Goal: Transaction & Acquisition: Book appointment/travel/reservation

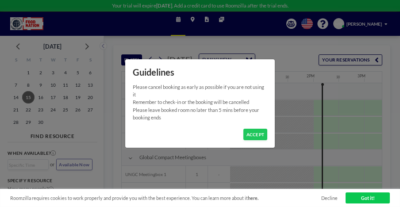
scroll to position [0, 658]
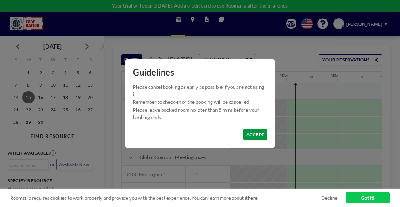
click at [257, 134] on button "ACCEPT" at bounding box center [256, 135] width 24 height 12
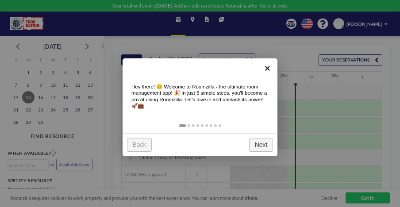
click at [268, 67] on link "×" at bounding box center [268, 68] width 20 height 20
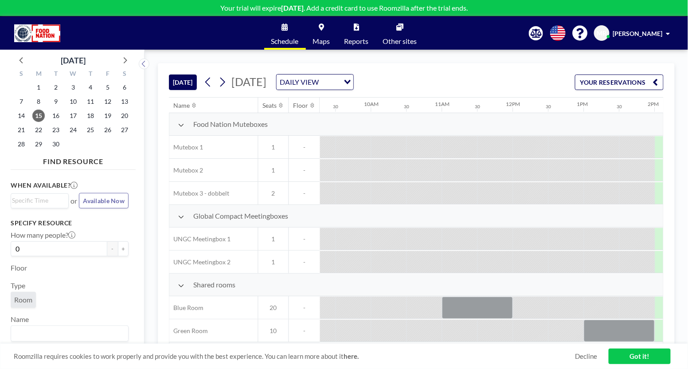
click at [400, 190] on div at bounding box center [423, 193] width 35 height 22
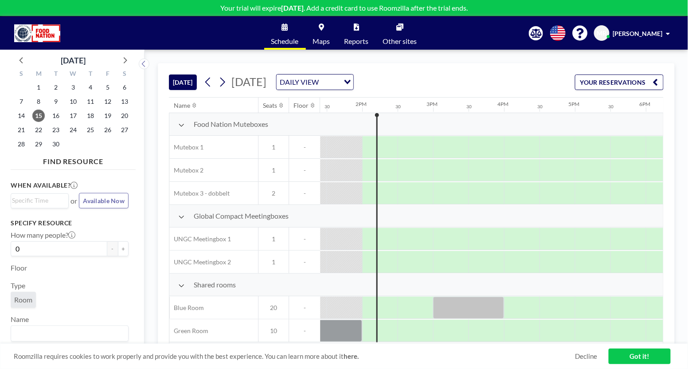
scroll to position [0, 936]
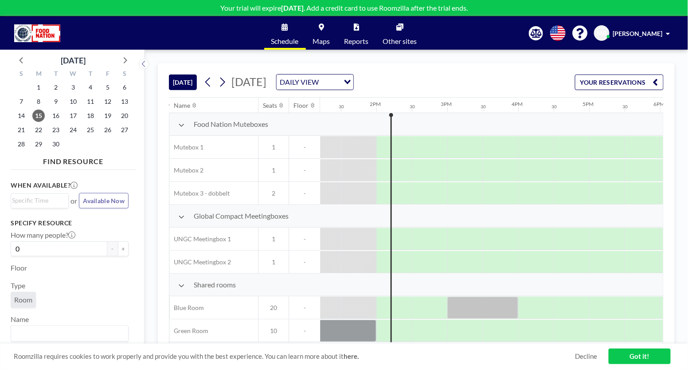
click at [400, 207] on link "Got it!" at bounding box center [639, 356] width 62 height 16
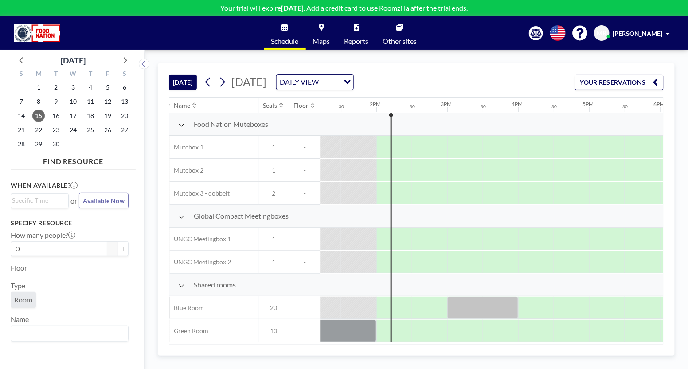
scroll to position [2, 936]
click at [221, 84] on icon at bounding box center [222, 81] width 8 height 13
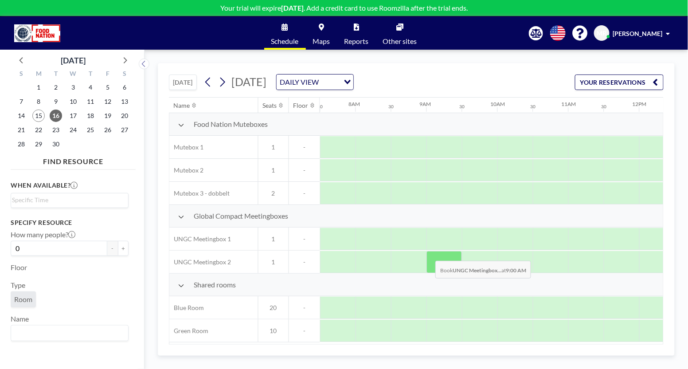
scroll to position [2, 532]
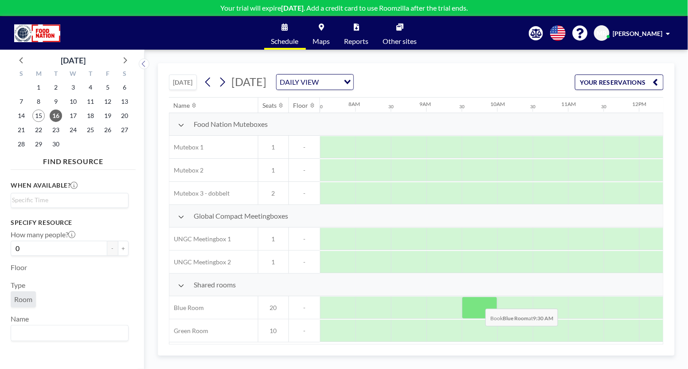
click at [400, 207] on div at bounding box center [479, 307] width 35 height 22
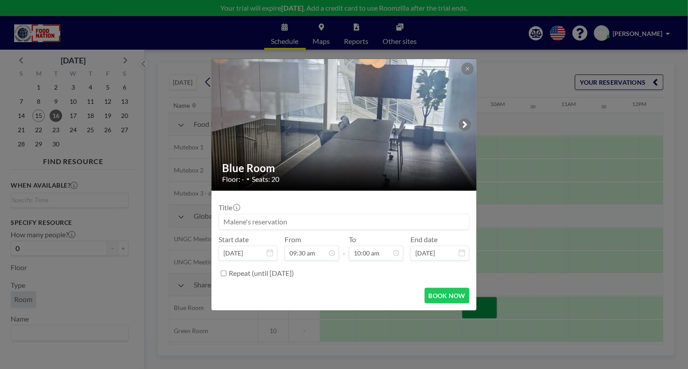
click at [400, 207] on div "Blue Room Floor: - • Seats: 20 Title Start date [DATE] From 09:30 am - To 10:00…" at bounding box center [344, 184] width 688 height 369
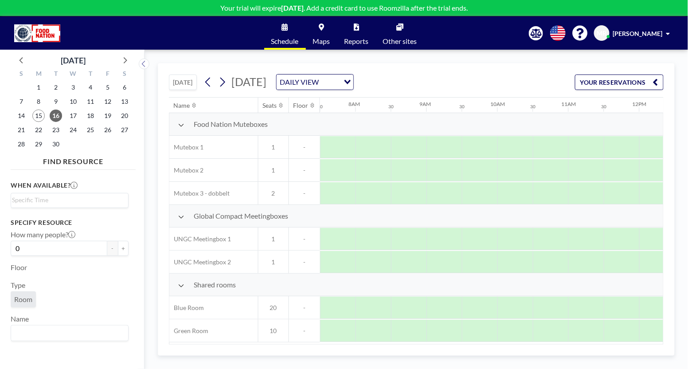
click at [400, 207] on div at bounding box center [479, 307] width 35 height 22
click at [400, 207] on div at bounding box center [443, 307] width 35 height 22
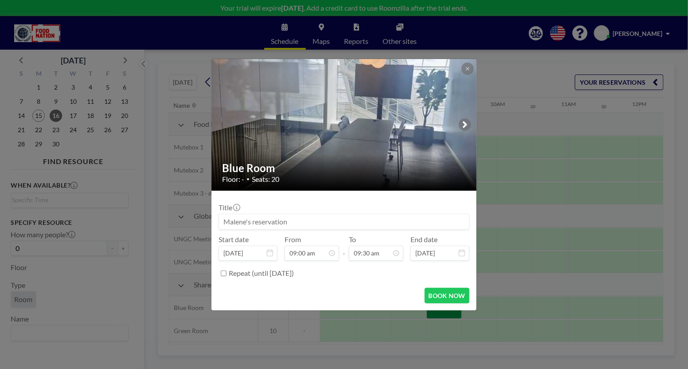
scroll to position [0, 0]
click at [264, 207] on input at bounding box center [344, 221] width 250 height 15
type input "Malene test"
click at [400, 207] on button "BOOK NOW" at bounding box center [446, 295] width 45 height 16
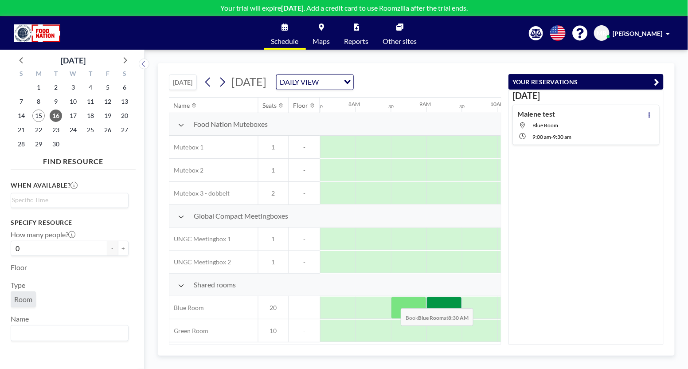
drag, startPoint x: 439, startPoint y: 299, endPoint x: 394, endPoint y: 300, distance: 44.7
click at [394, 207] on div at bounding box center [638, 307] width 1701 height 23
click at [400, 80] on button "YOUR RESERVATIONS" at bounding box center [585, 82] width 155 height 16
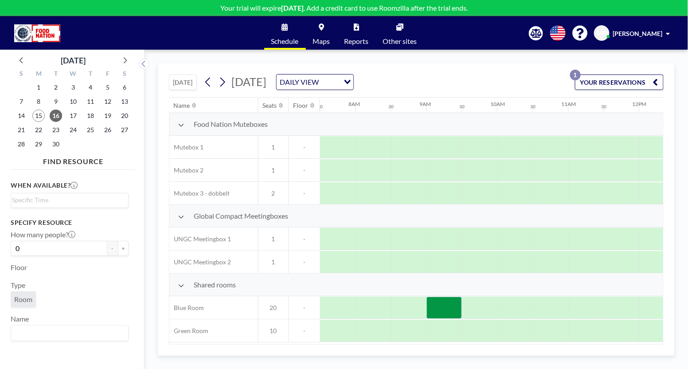
click at [400, 82] on button "YOUR RESERVATIONS 1" at bounding box center [619, 82] width 89 height 16
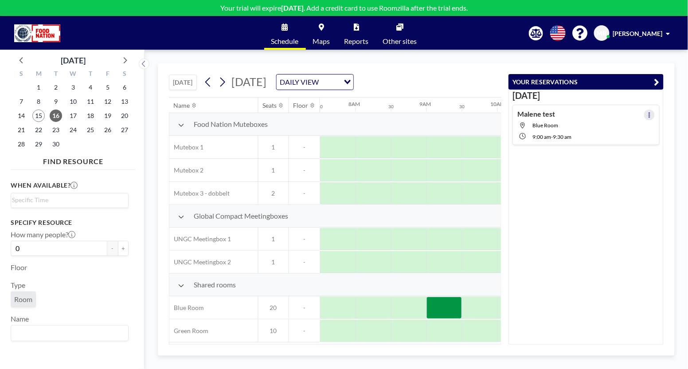
click at [400, 115] on button at bounding box center [649, 114] width 11 height 11
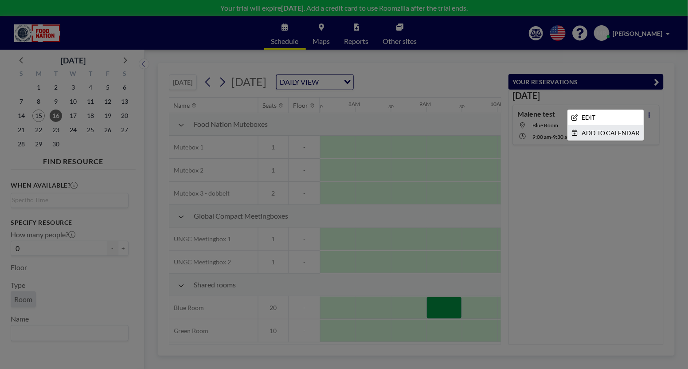
click at [400, 131] on li "ADD TO CALENDAR" at bounding box center [605, 132] width 76 height 15
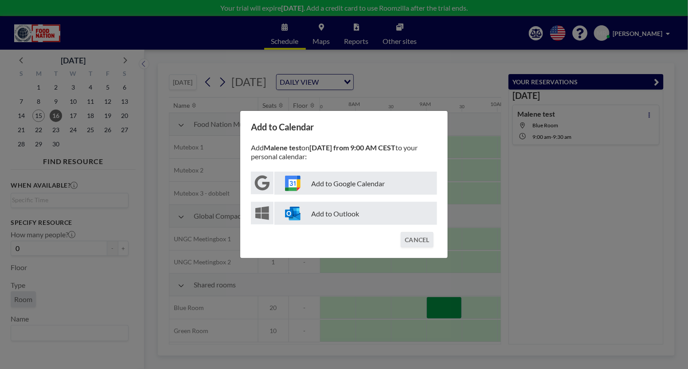
click at [332, 207] on p "Add to Outlook" at bounding box center [355, 213] width 163 height 23
